Goal: Obtain resource: Obtain resource

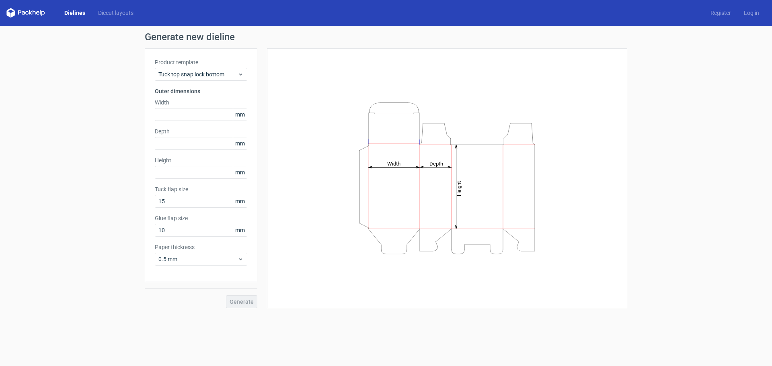
click at [64, 11] on link "Dielines" at bounding box center [75, 13] width 34 height 8
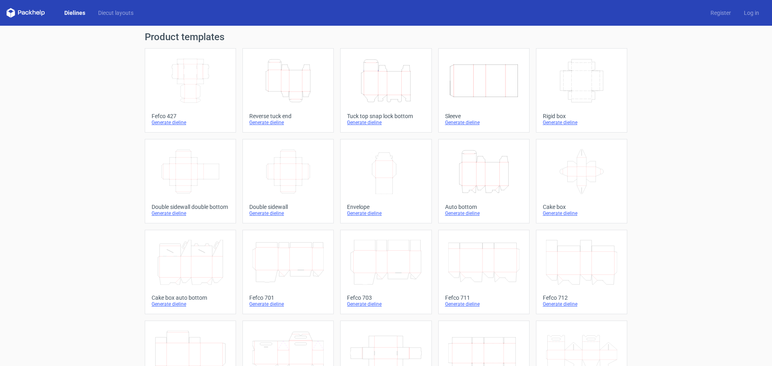
click at [29, 8] on icon at bounding box center [25, 13] width 39 height 10
click at [6, 13] on div "Dielines Diecut layouts Register Log in" at bounding box center [386, 13] width 772 height 26
click at [112, 10] on link "Diecut layouts" at bounding box center [116, 13] width 48 height 8
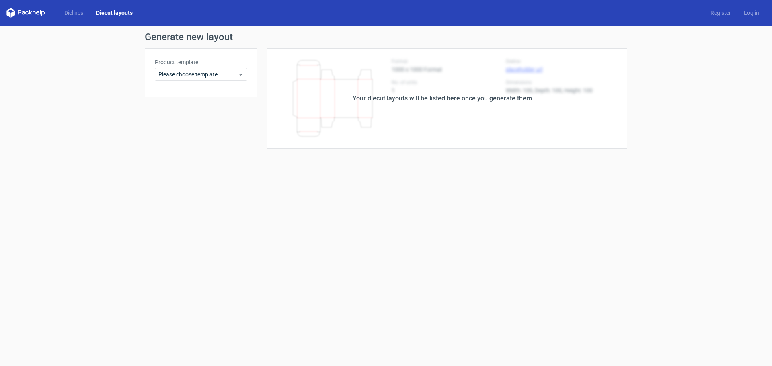
click at [86, 18] on div "Dielines Diecut layouts Register Log in" at bounding box center [386, 13] width 772 height 26
click at [78, 10] on link "Dielines" at bounding box center [74, 13] width 32 height 8
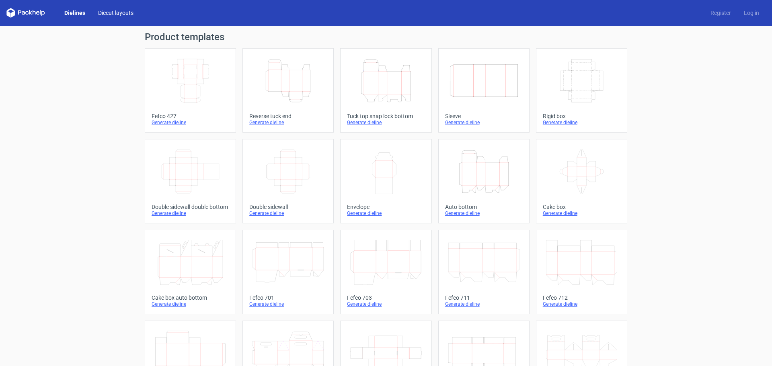
click at [109, 10] on link "Diecut layouts" at bounding box center [116, 13] width 48 height 8
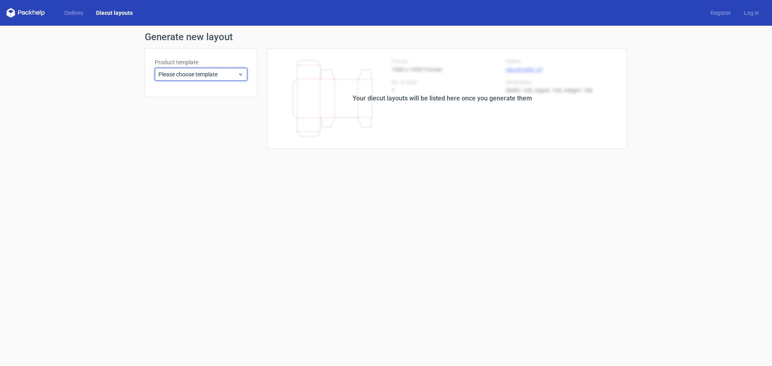
click at [207, 76] on span "Please choose template" at bounding box center [197, 74] width 79 height 8
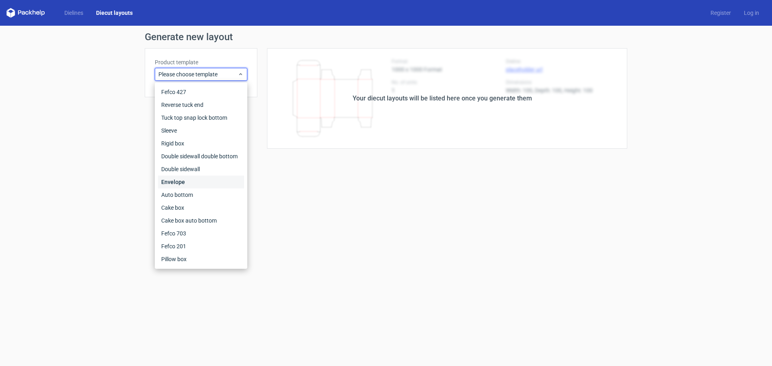
click at [188, 178] on div "Envelope" at bounding box center [201, 182] width 86 height 13
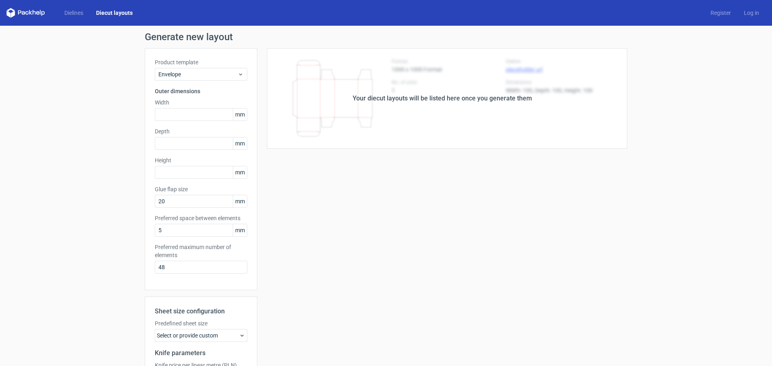
click at [413, 115] on div "Your diecut layouts will be listed here once you generate them" at bounding box center [442, 98] width 370 height 101
click at [189, 113] on input "text" at bounding box center [201, 114] width 93 height 13
drag, startPoint x: 350, startPoint y: 99, endPoint x: 287, endPoint y: 98, distance: 62.7
click at [349, 100] on div "Your diecut layouts will be listed here once you generate them" at bounding box center [442, 98] width 370 height 101
click at [74, 8] on div "Dielines Diecut layouts" at bounding box center [72, 13] width 133 height 10
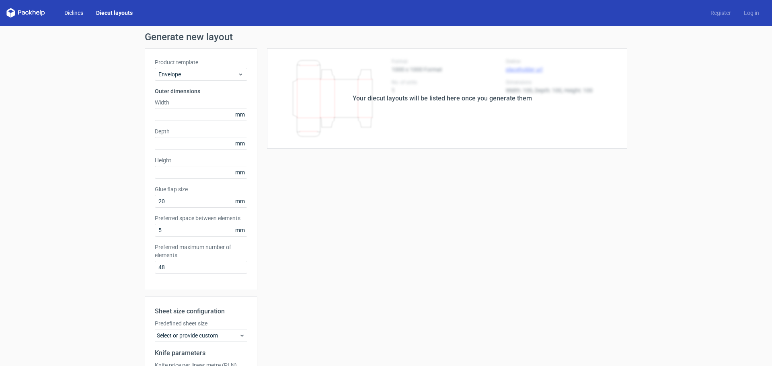
click at [73, 12] on link "Dielines" at bounding box center [74, 13] width 32 height 8
